Goal: Task Accomplishment & Management: Manage account settings

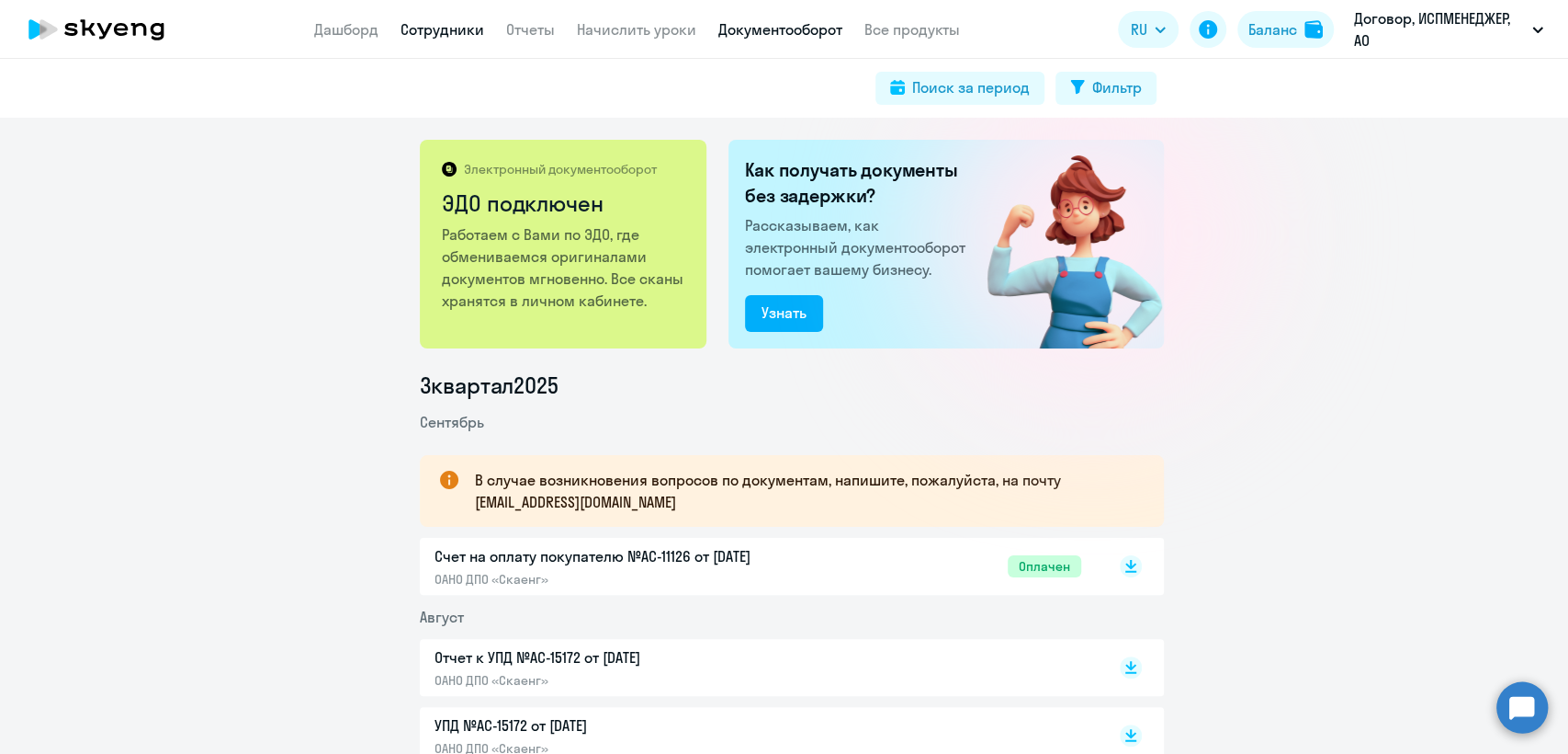
click at [417, 28] on link "Сотрудники" at bounding box center [442, 29] width 84 height 18
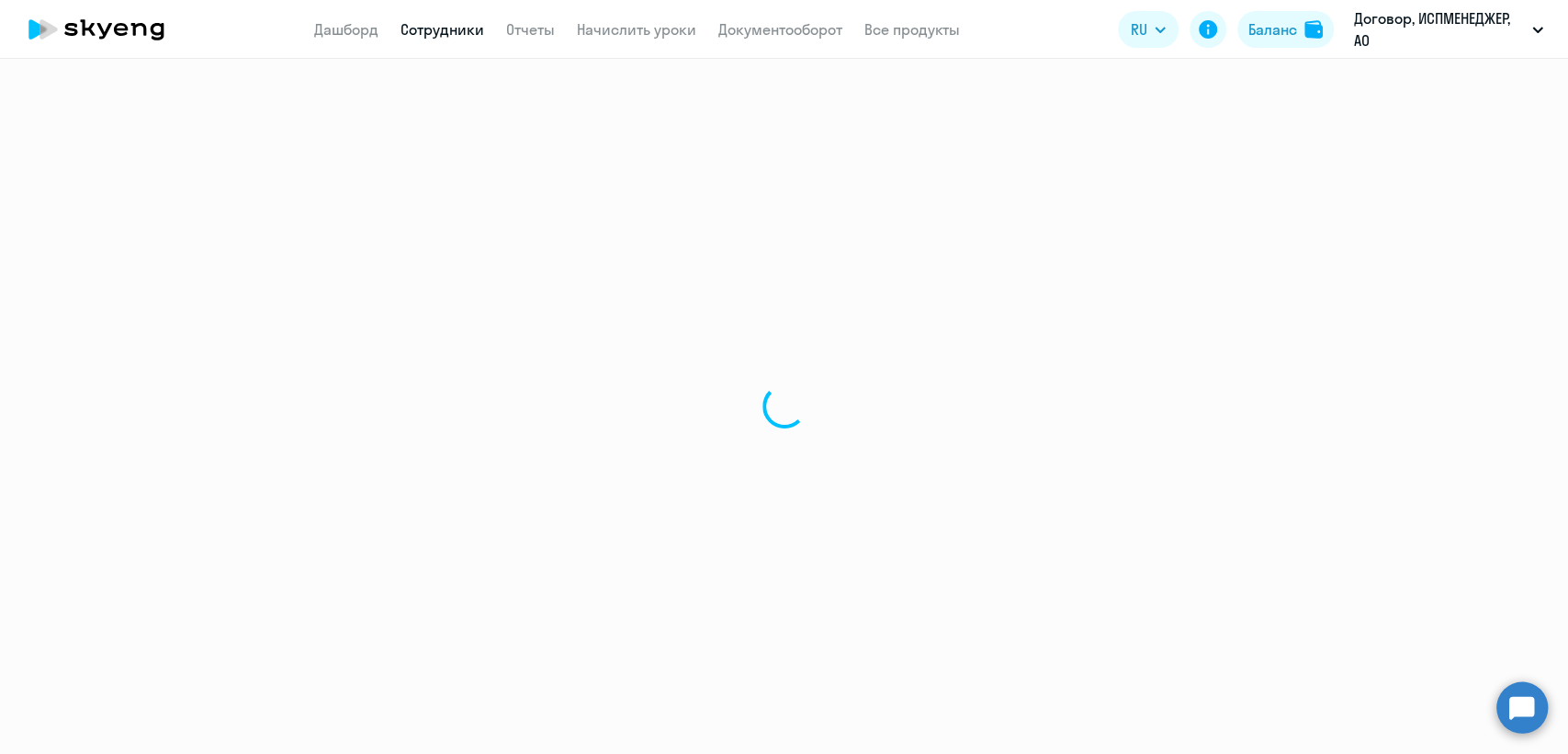
select select "30"
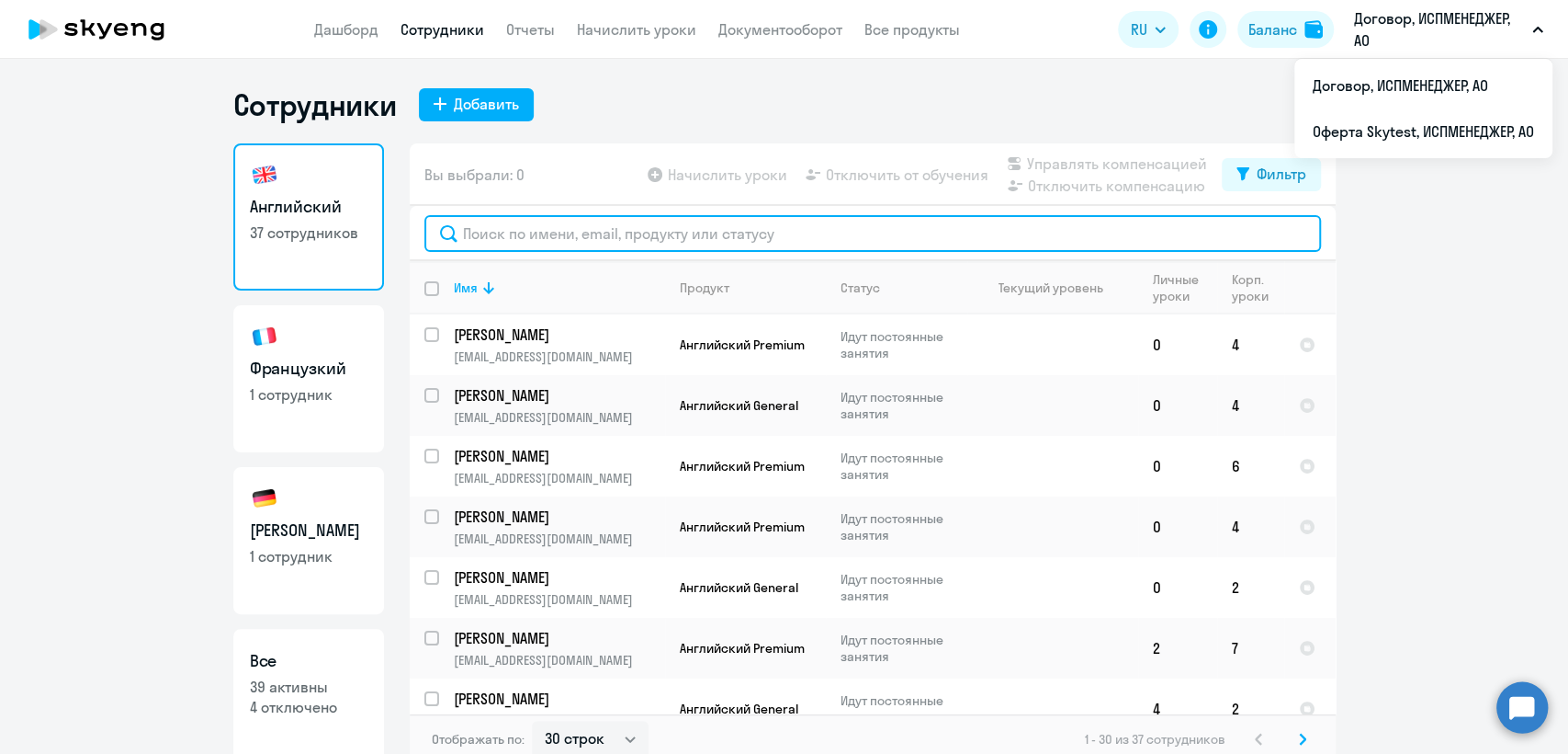
click at [502, 238] on input "text" at bounding box center [872, 233] width 896 height 37
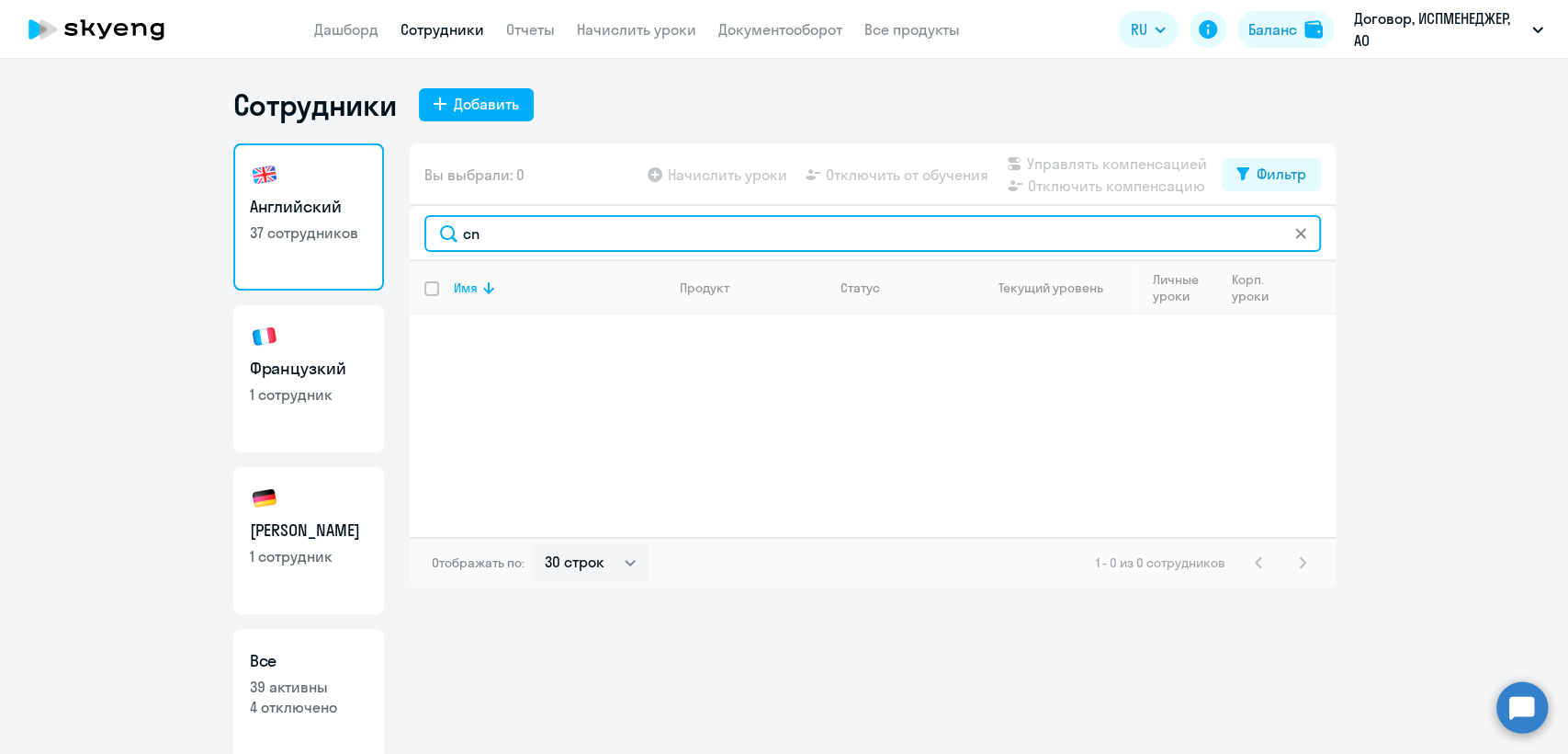
type input "c"
type input "стар"
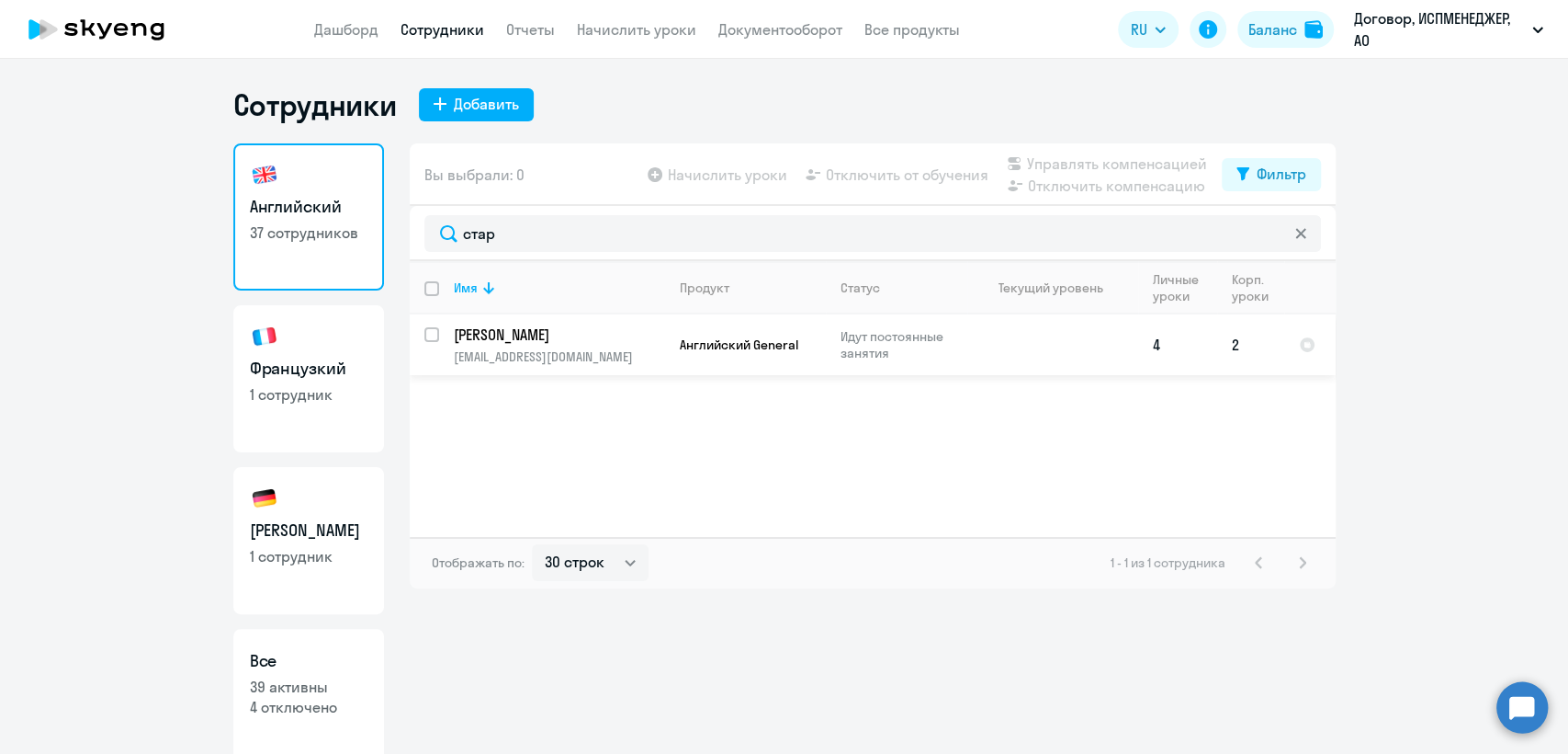
click at [590, 345] on td "[PERSON_NAME] [PERSON_NAME][EMAIL_ADDRESS][DOMAIN_NAME]" at bounding box center [552, 345] width 226 height 61
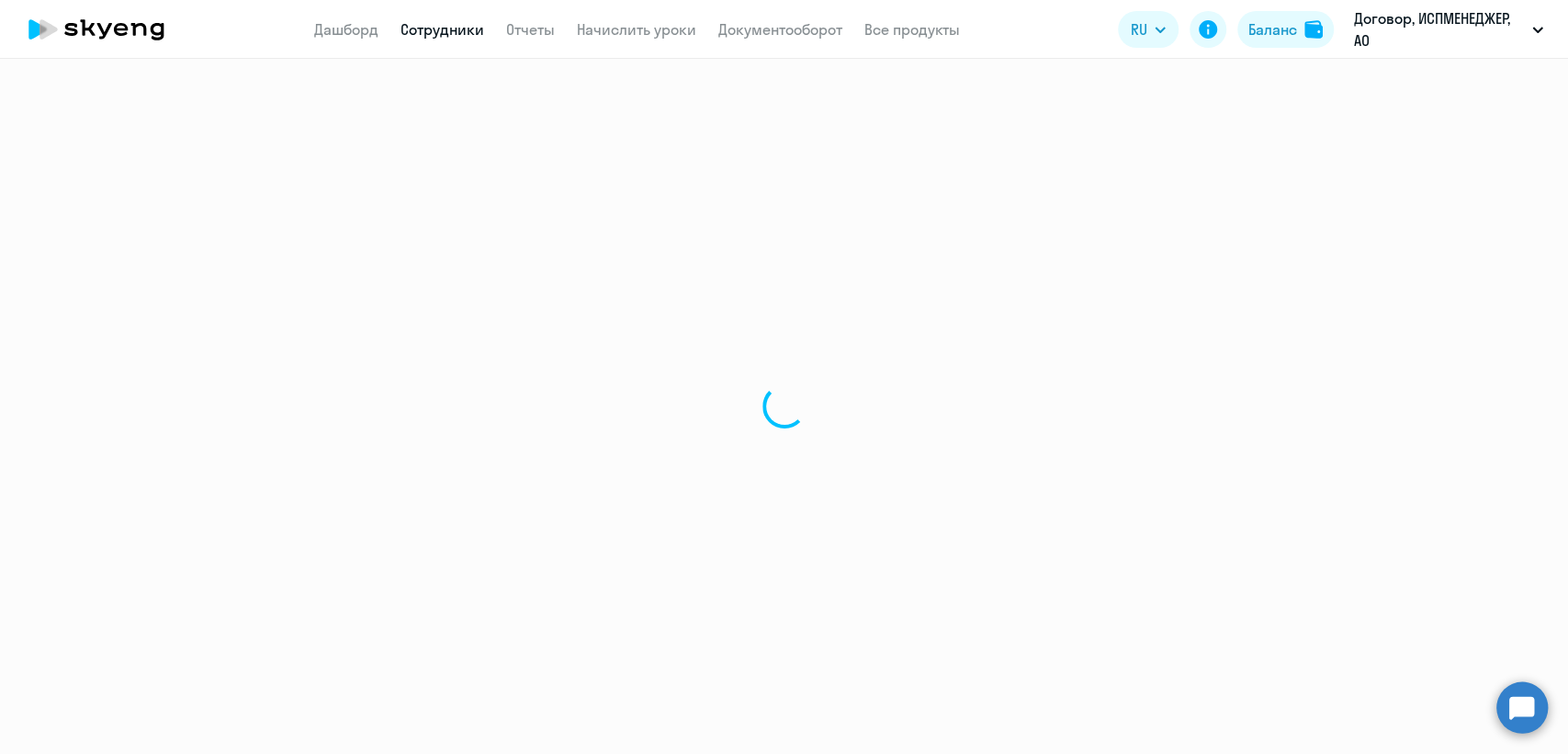
select select "english"
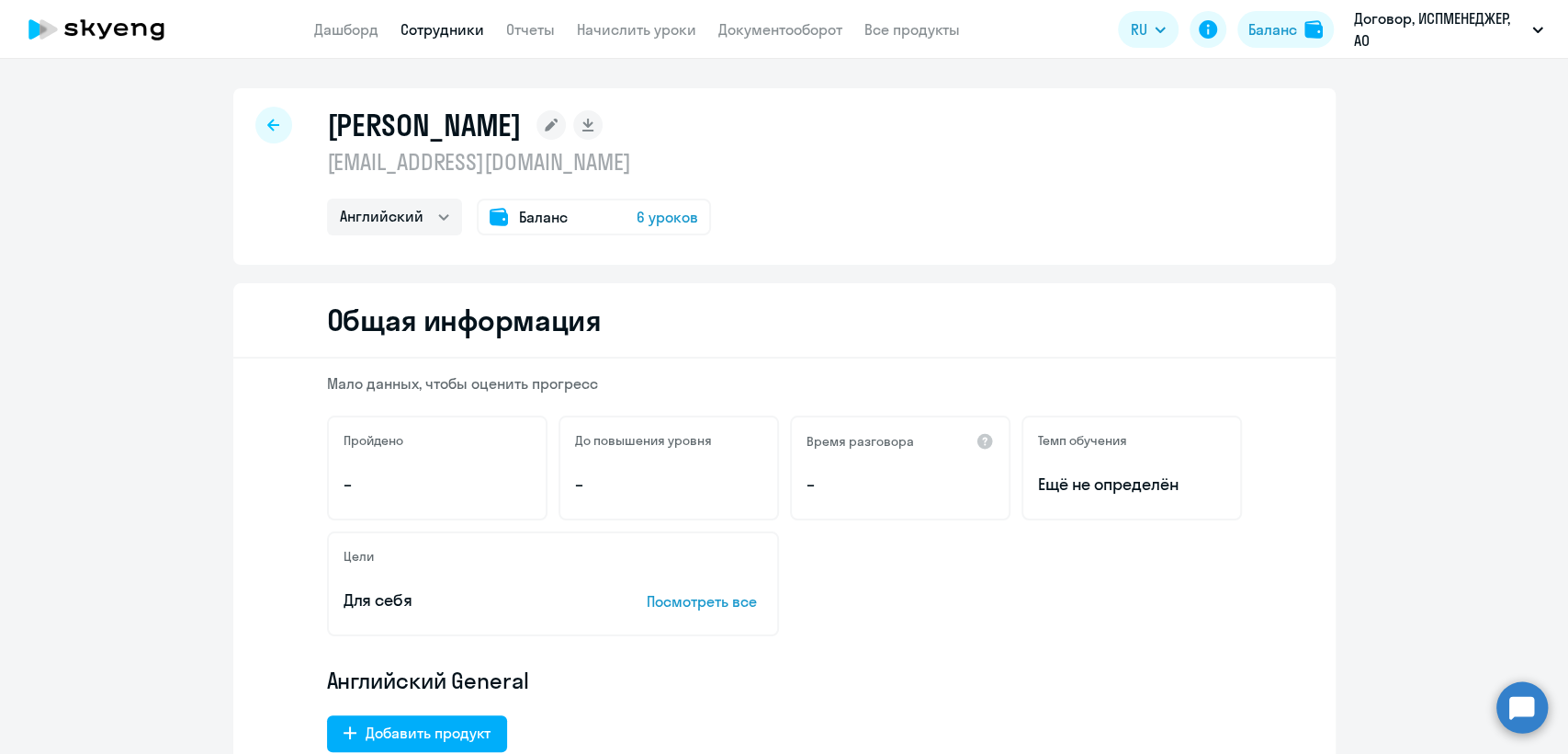
click at [267, 122] on icon at bounding box center [273, 125] width 12 height 13
select select "30"
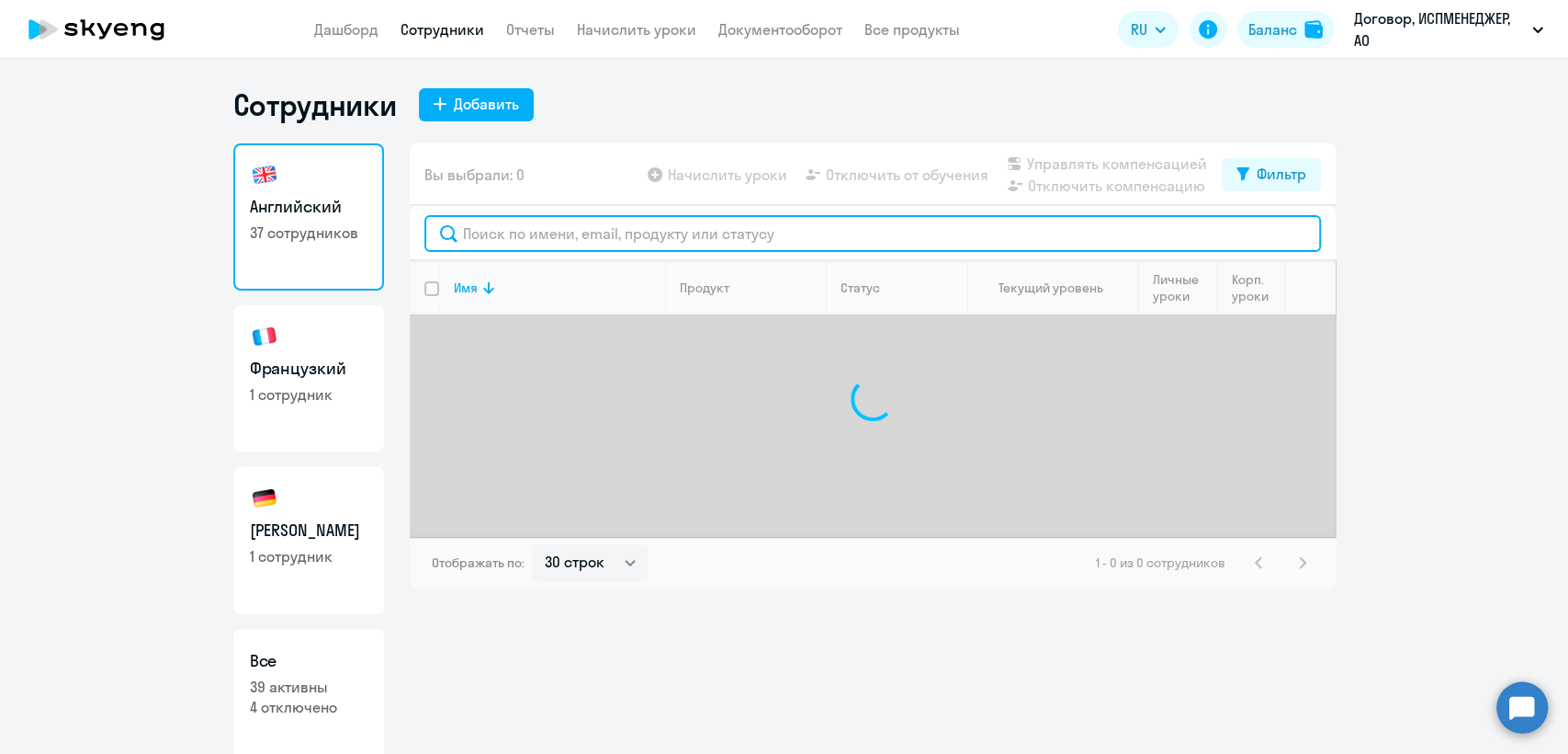
click at [498, 234] on input "text" at bounding box center [872, 233] width 896 height 37
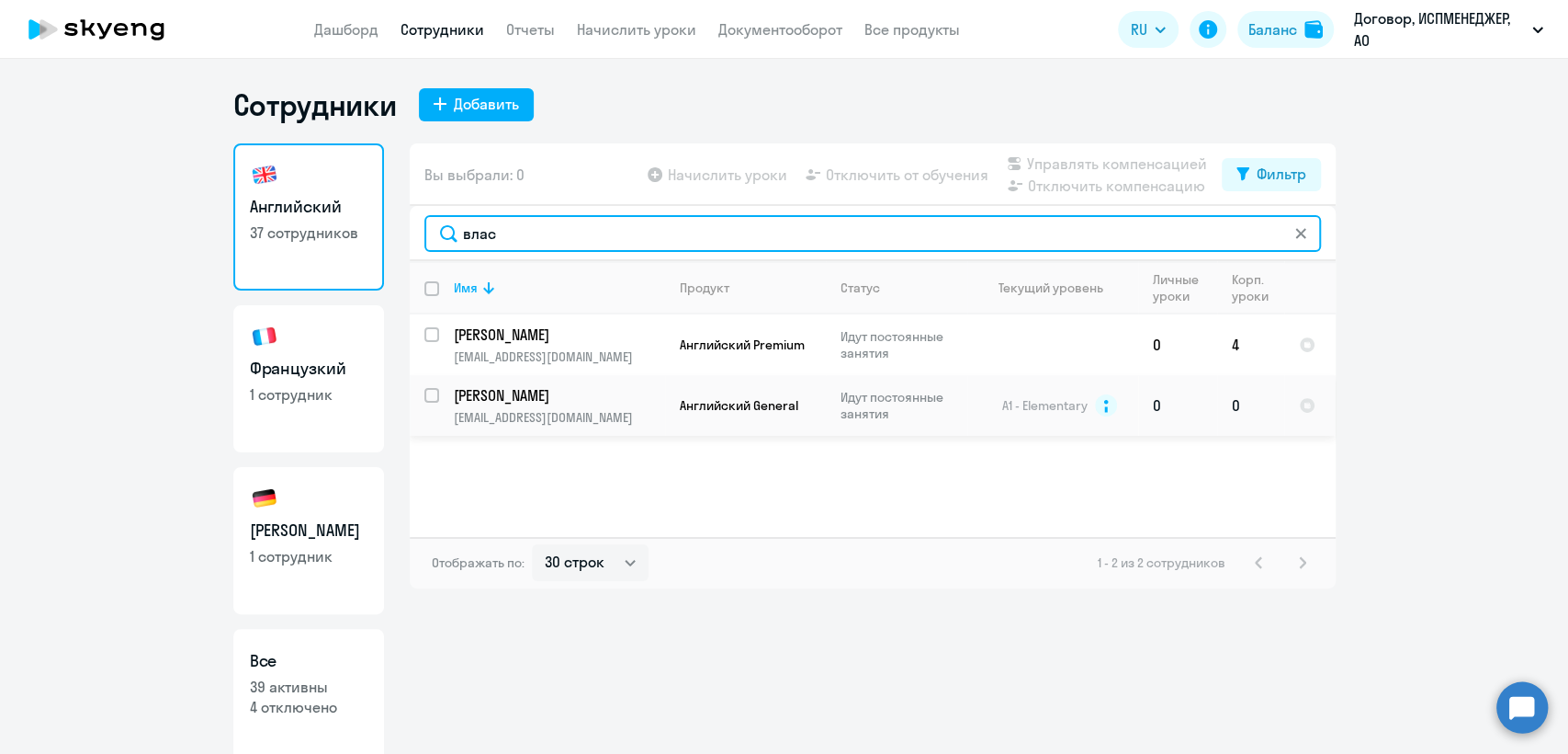
type input "влас"
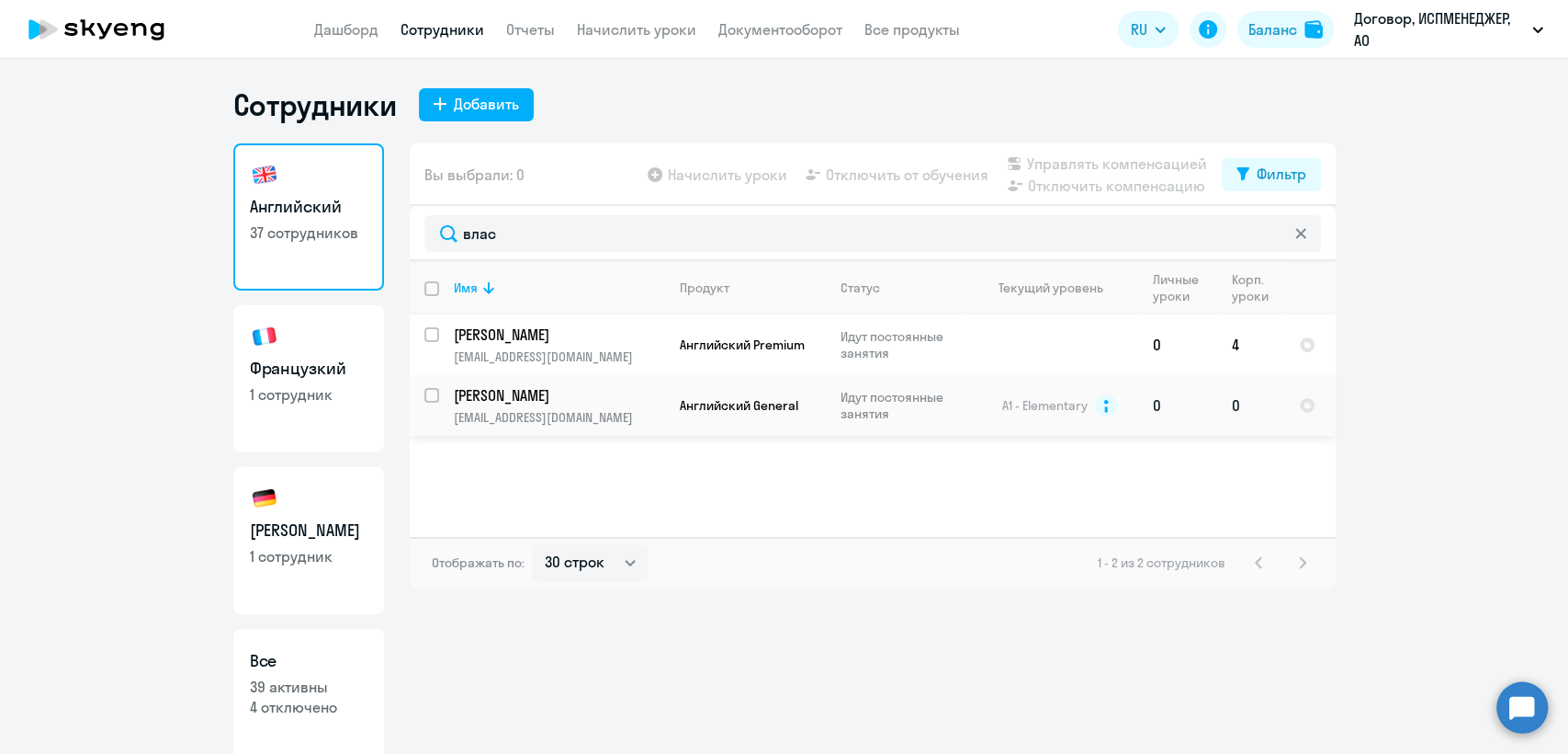
click at [675, 405] on td "Английский General" at bounding box center [746, 405] width 161 height 61
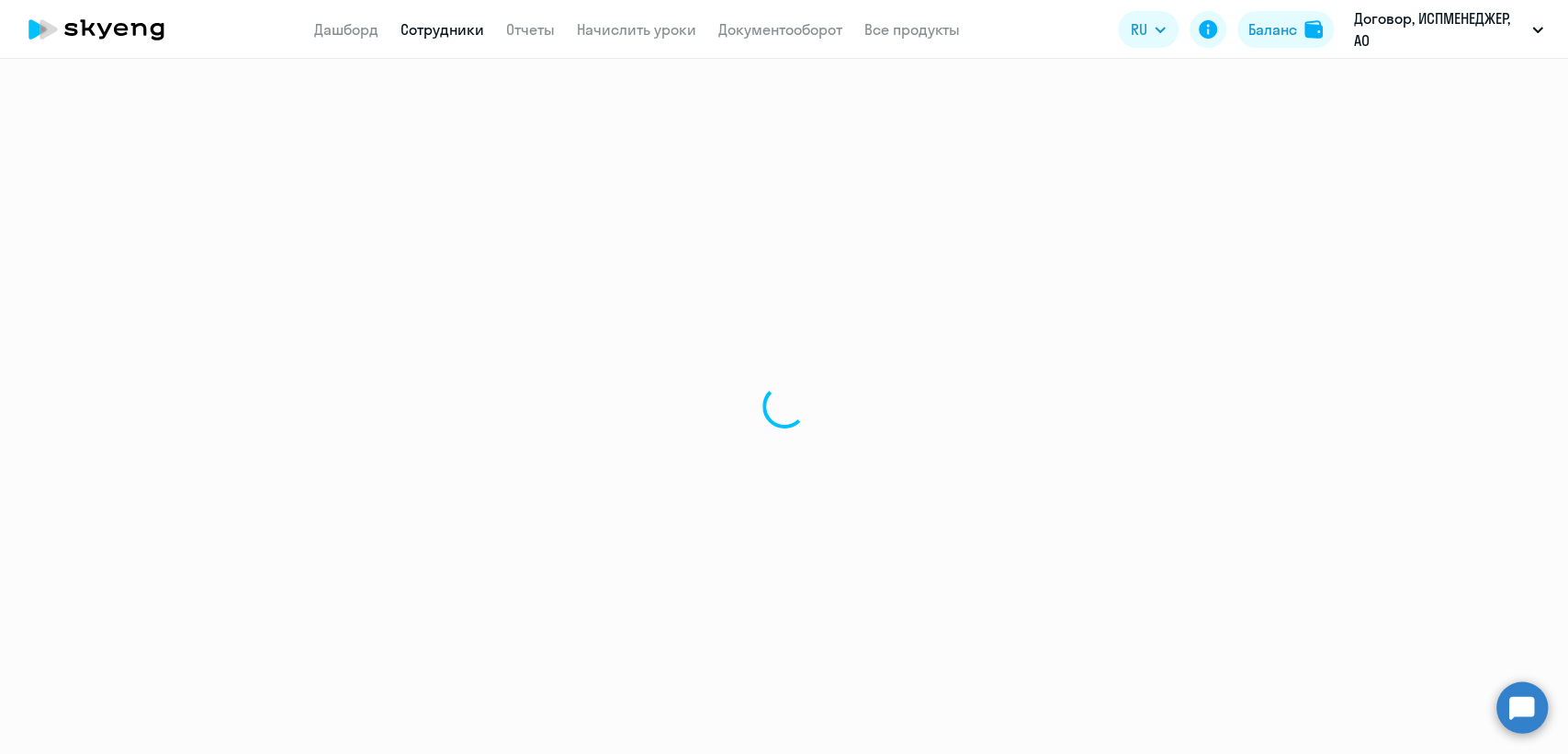
select select "english"
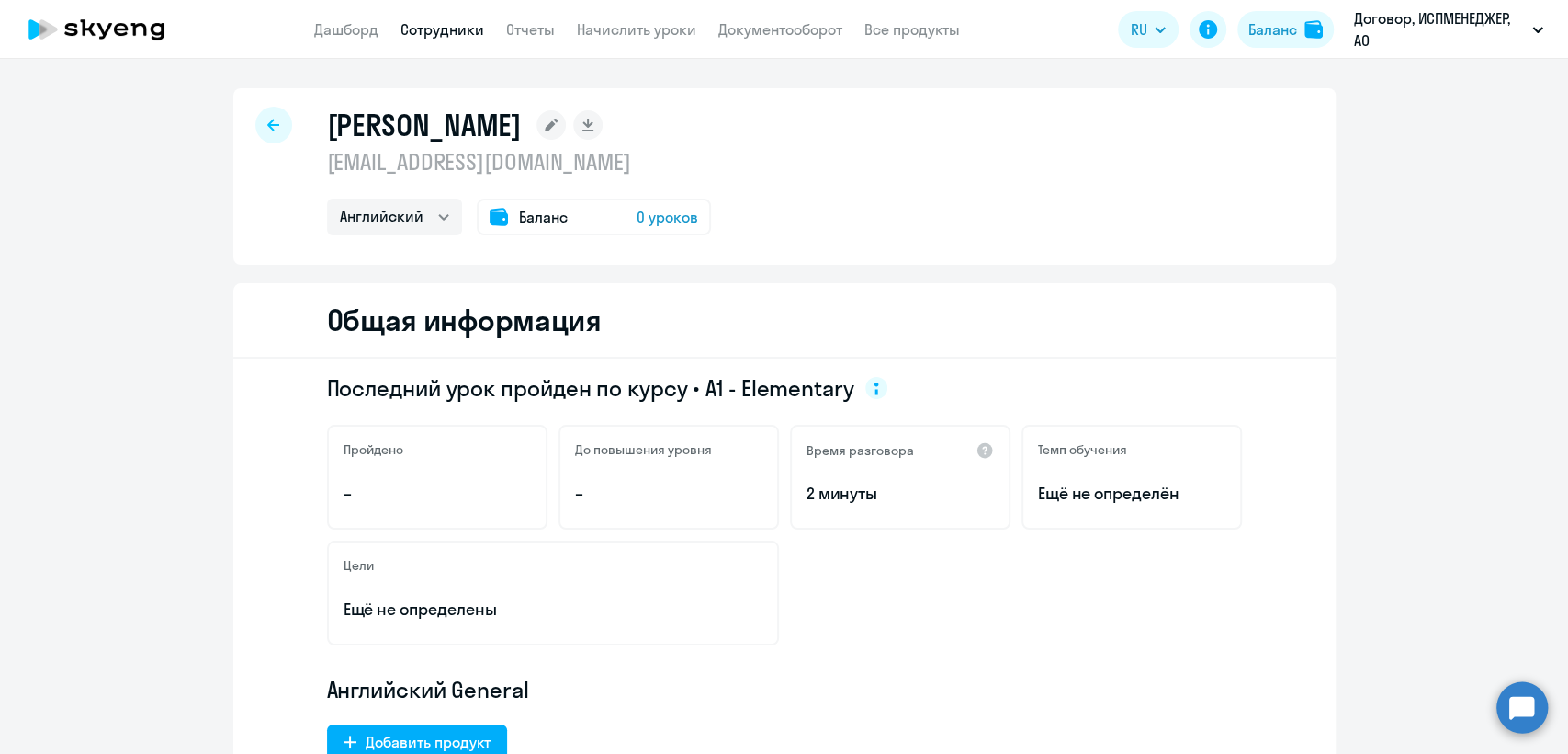
click at [524, 208] on span "Баланс" at bounding box center [543, 217] width 49 height 22
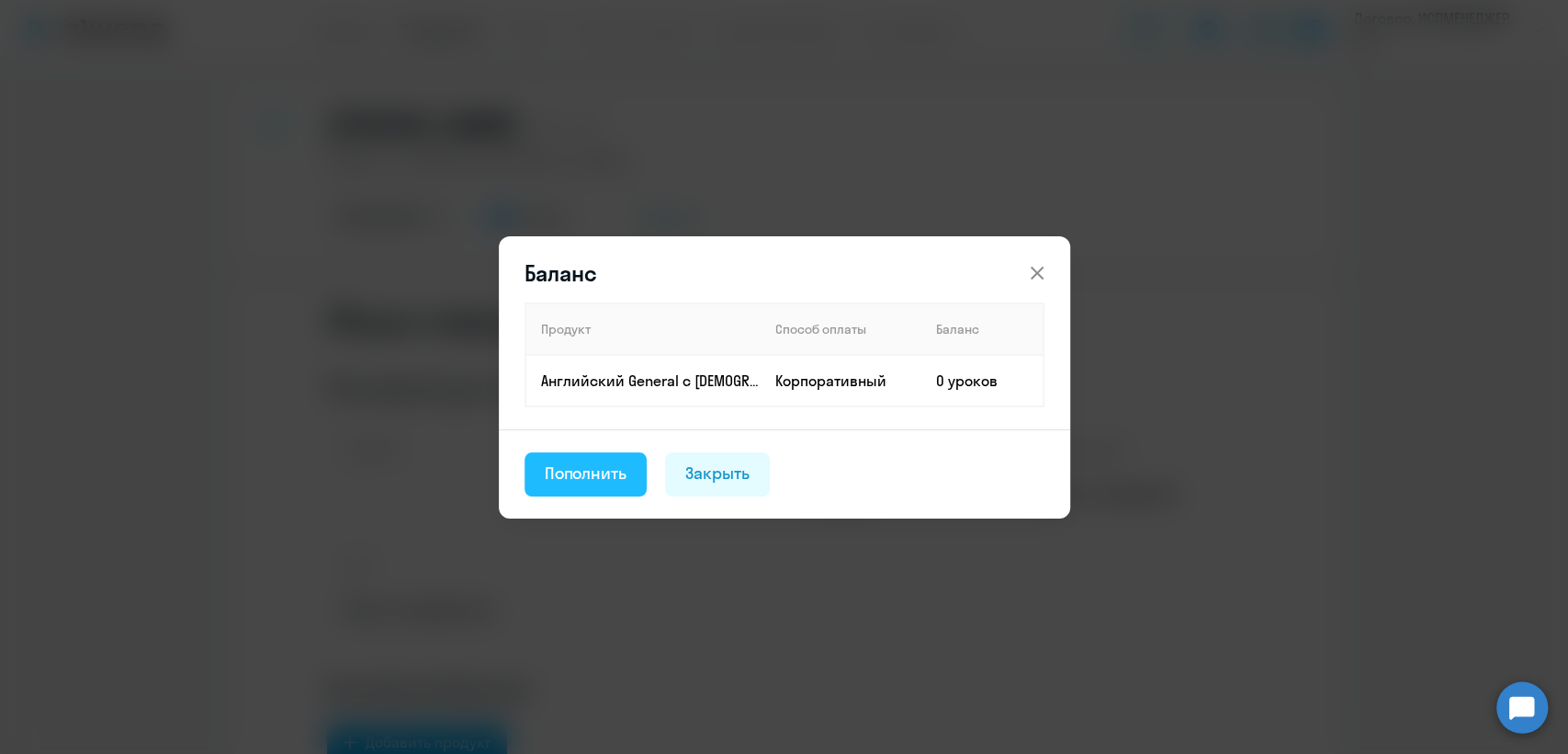
click at [567, 477] on div "Пополнить" at bounding box center [586, 473] width 83 height 24
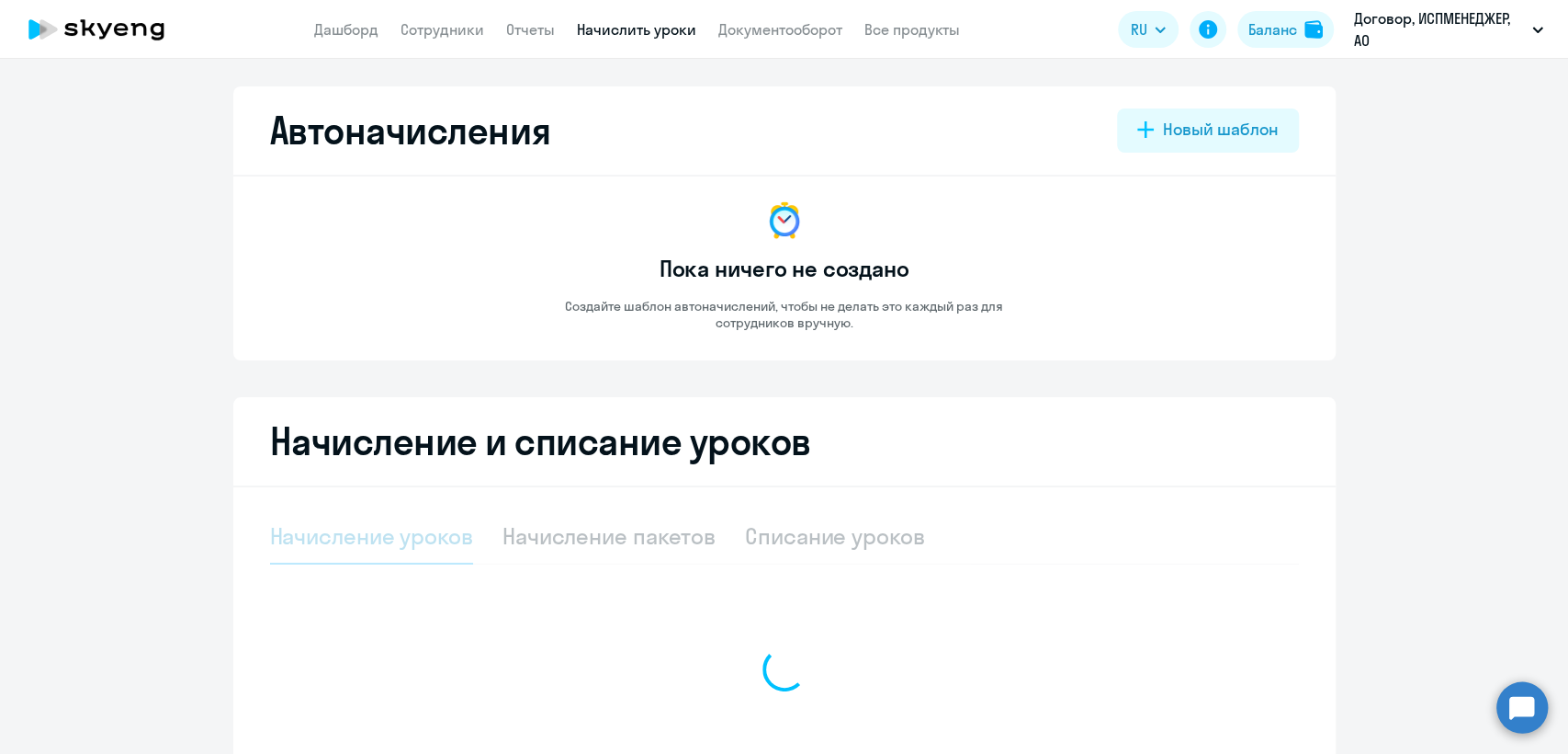
select select "10"
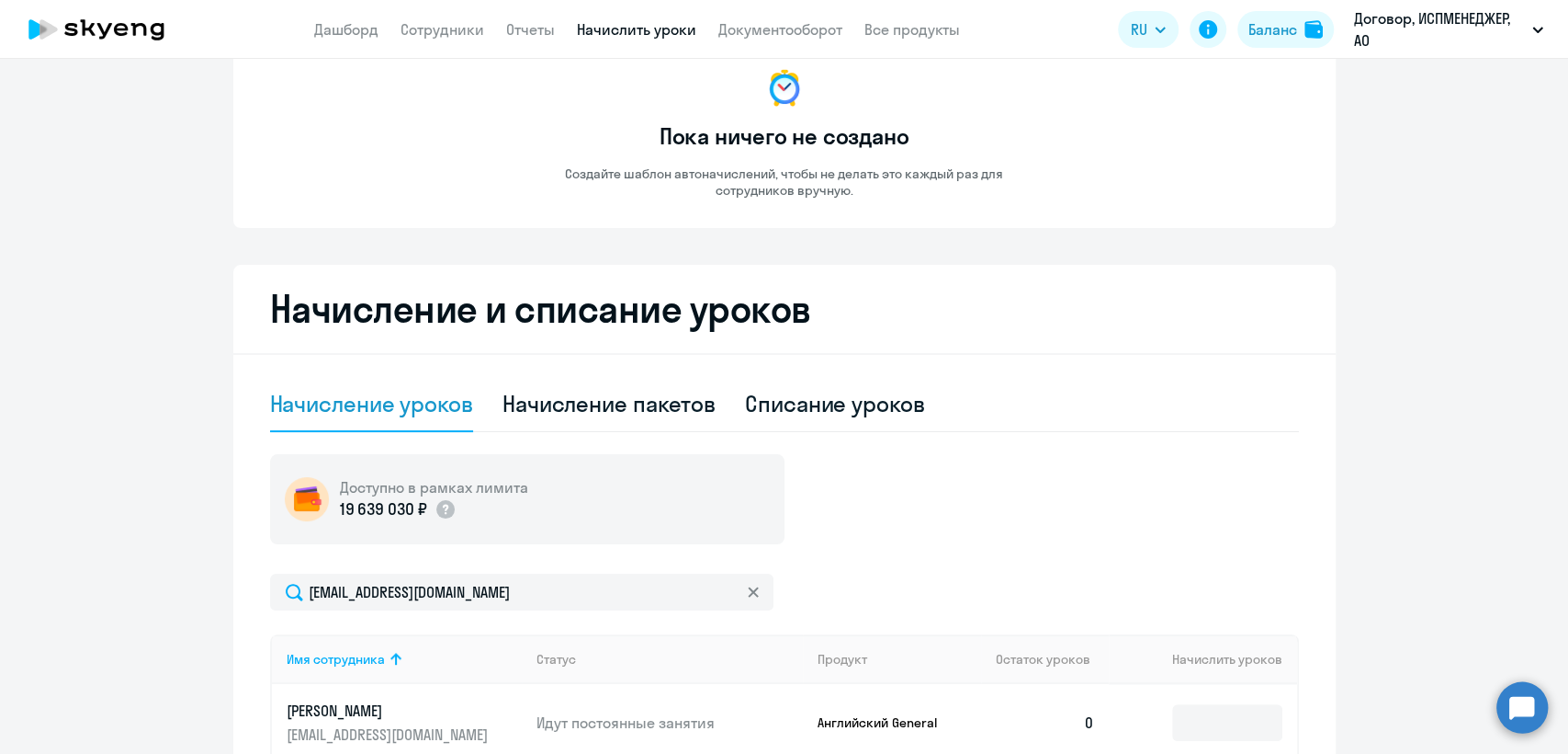
scroll to position [307, 0]
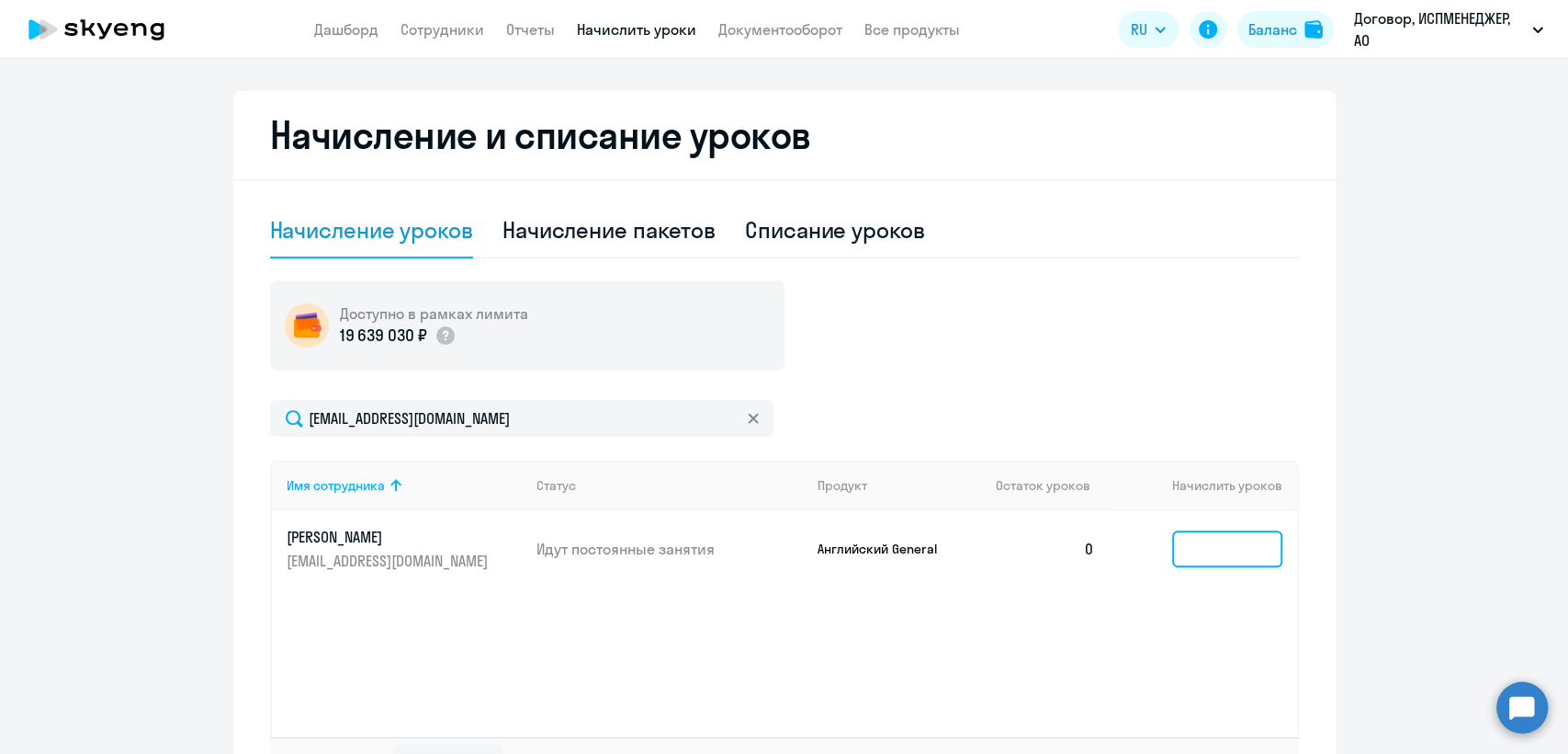
click at [1192, 551] on input at bounding box center [1228, 548] width 110 height 37
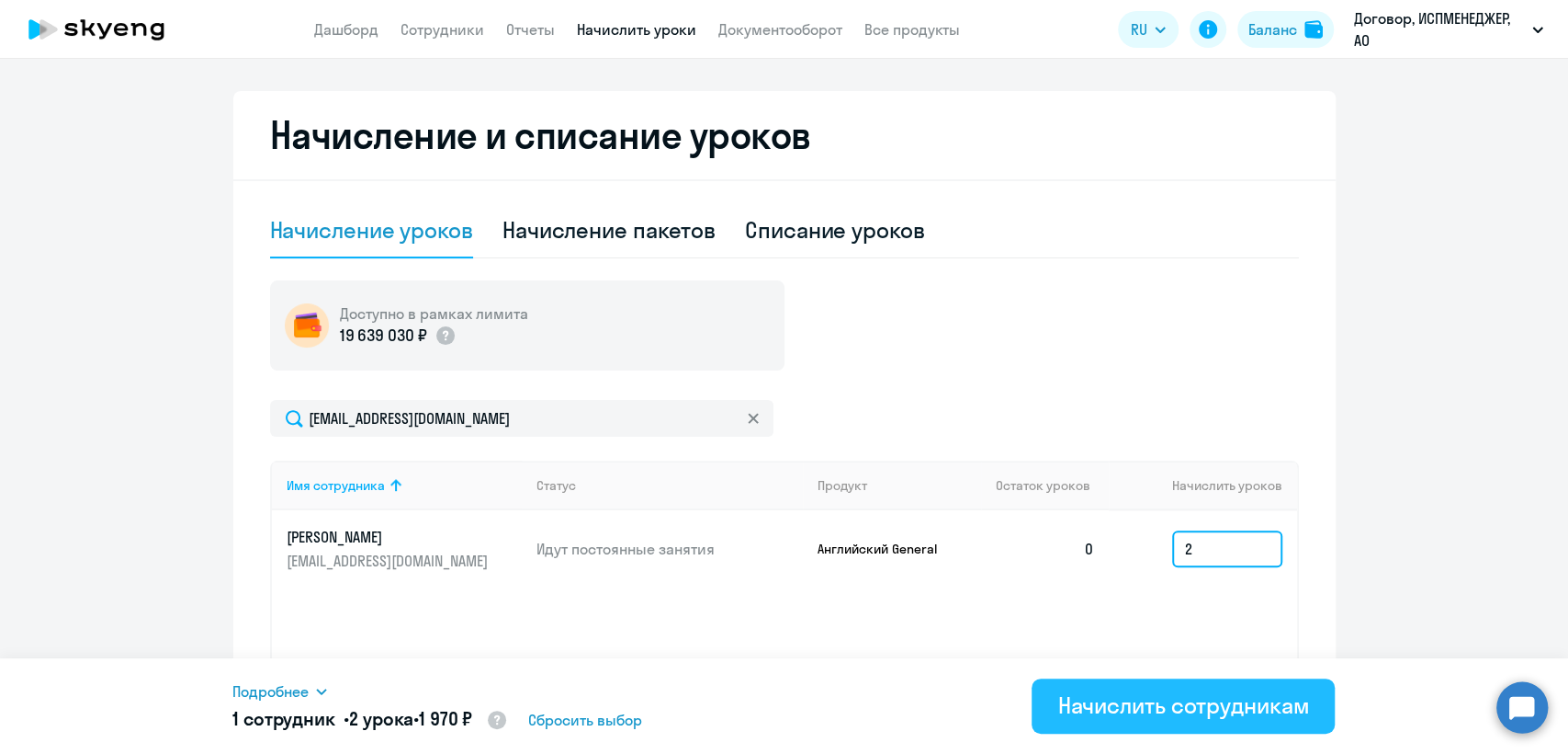
type input "2"
click at [1156, 708] on div "Начислить сотрудникам" at bounding box center [1184, 704] width 252 height 29
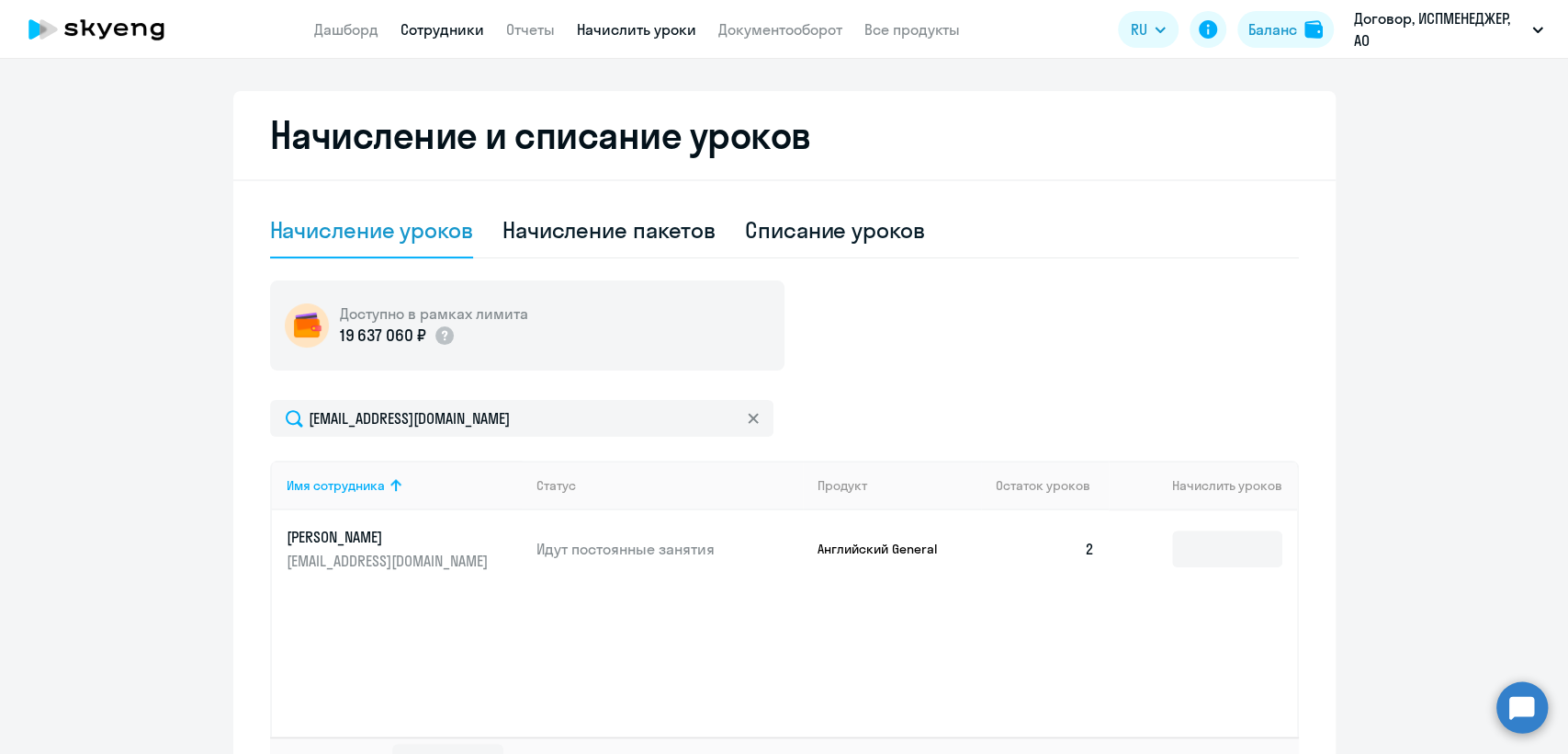
click at [417, 26] on link "Сотрудники" at bounding box center [442, 29] width 84 height 18
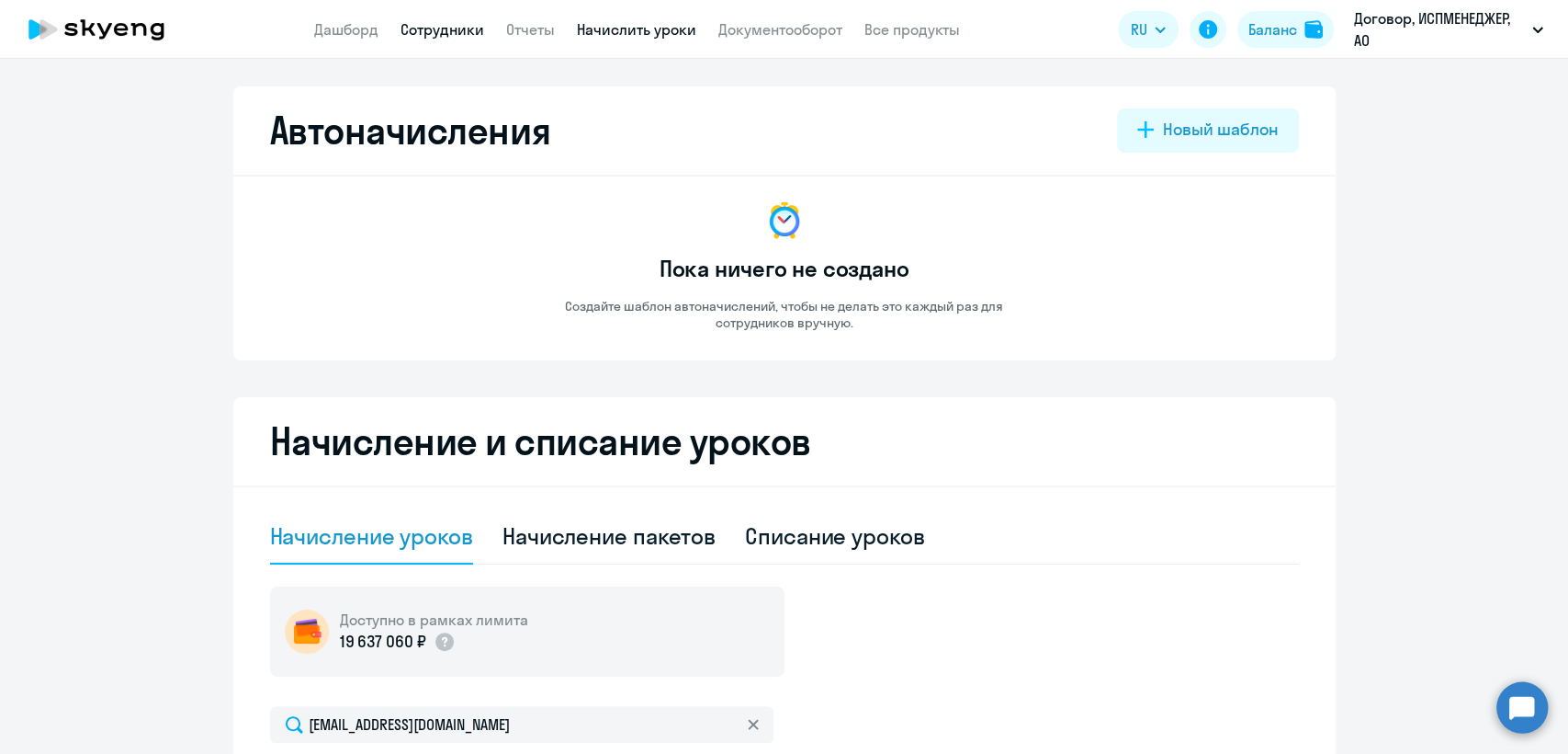
select select "30"
